Goal: Information Seeking & Learning: Learn about a topic

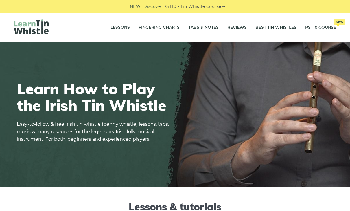
click at [161, 24] on link "Fingering Charts" at bounding box center [159, 27] width 41 height 14
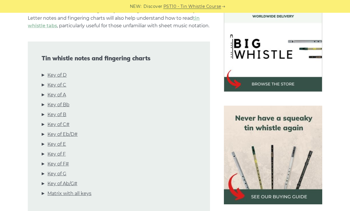
scroll to position [173, 0]
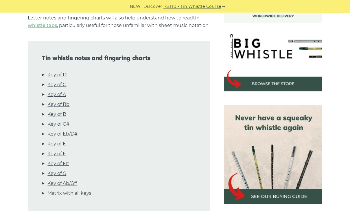
click at [57, 79] on link "Key of D" at bounding box center [56, 75] width 19 height 8
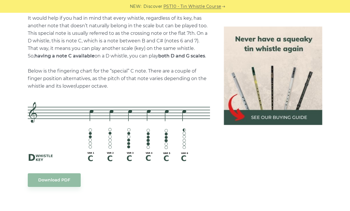
scroll to position [1271, 0]
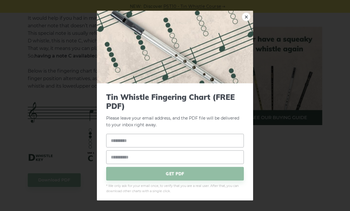
click at [289, 169] on div "× Tin Whistle Fingering Chart (FREE PDF) Please leave your email address, and t…" at bounding box center [175, 105] width 350 height 211
click at [275, 166] on div "× Tin Whistle Fingering Chart (FREE PDF) Please leave your email address, and t…" at bounding box center [175, 105] width 350 height 211
click at [248, 16] on link "×" at bounding box center [246, 16] width 9 height 9
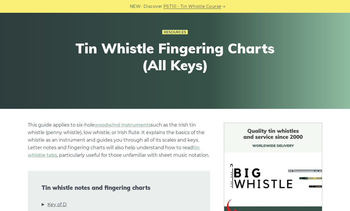
scroll to position [0, 0]
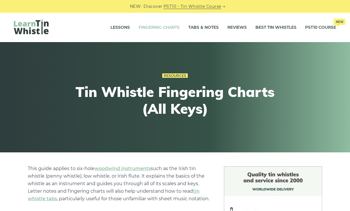
click at [273, 29] on link "Best Tin Whistles" at bounding box center [276, 27] width 41 height 14
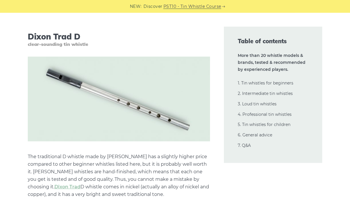
scroll to position [2569, 0]
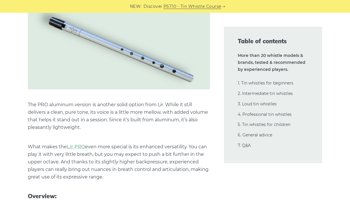
scroll to position [4393, 0]
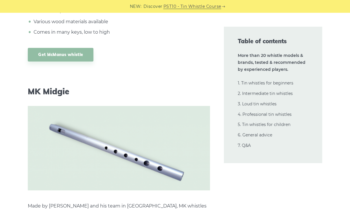
scroll to position [9120, 0]
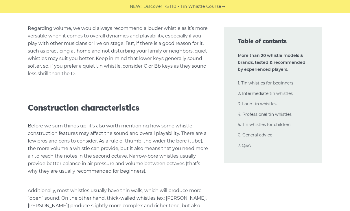
scroll to position [13101, 0]
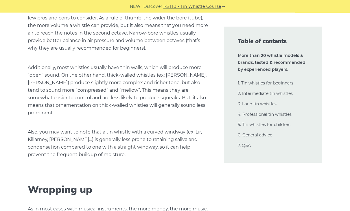
scroll to position [13222, 0]
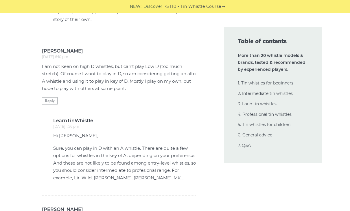
scroll to position [14547, 0]
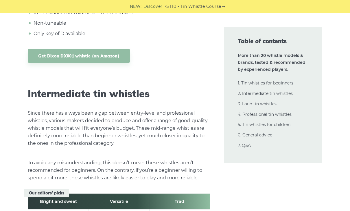
scroll to position [0, 0]
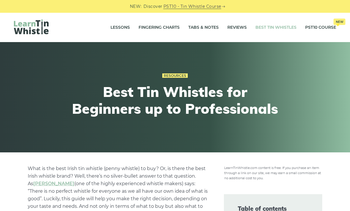
click at [207, 30] on link "Tabs & Notes" at bounding box center [204, 27] width 30 height 14
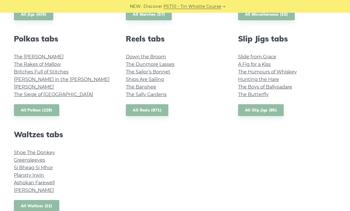
scroll to position [406, 0]
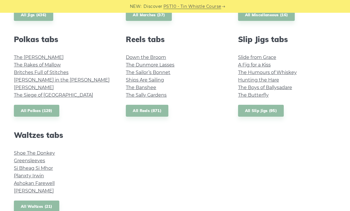
click at [30, 160] on link "Greensleeves" at bounding box center [29, 161] width 31 height 6
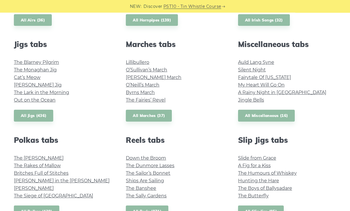
scroll to position [305, 0]
click at [267, 115] on link "All Miscellaneous (16)" at bounding box center [266, 115] width 57 height 12
click at [348, 158] on div "Popular tin whistle songs & tunes Wild Rover Inisheer Galway Girl Whiskey in th…" at bounding box center [175, 93] width 350 height 465
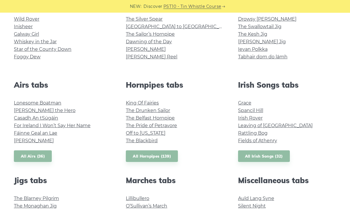
scroll to position [169, 0]
click at [36, 158] on link "All Airs (36)" at bounding box center [33, 156] width 38 height 12
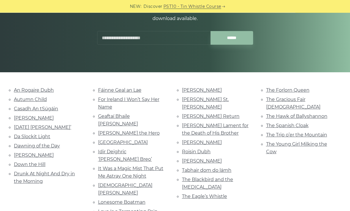
scroll to position [81, 0]
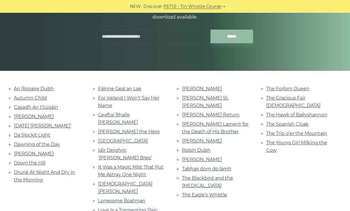
click at [109, 34] on input "text" at bounding box center [154, 37] width 114 height 14
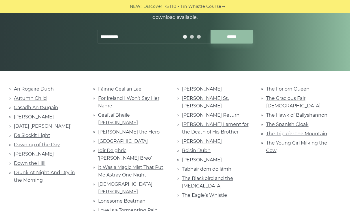
click at [235, 37] on input "******" at bounding box center [232, 37] width 43 height 14
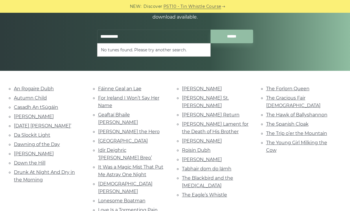
click at [133, 36] on input "**********" at bounding box center [154, 37] width 114 height 14
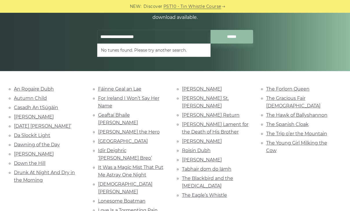
type input "**********"
click at [234, 34] on input "******" at bounding box center [232, 37] width 43 height 14
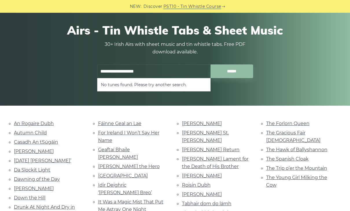
scroll to position [0, 0]
